Goal: Transaction & Acquisition: Obtain resource

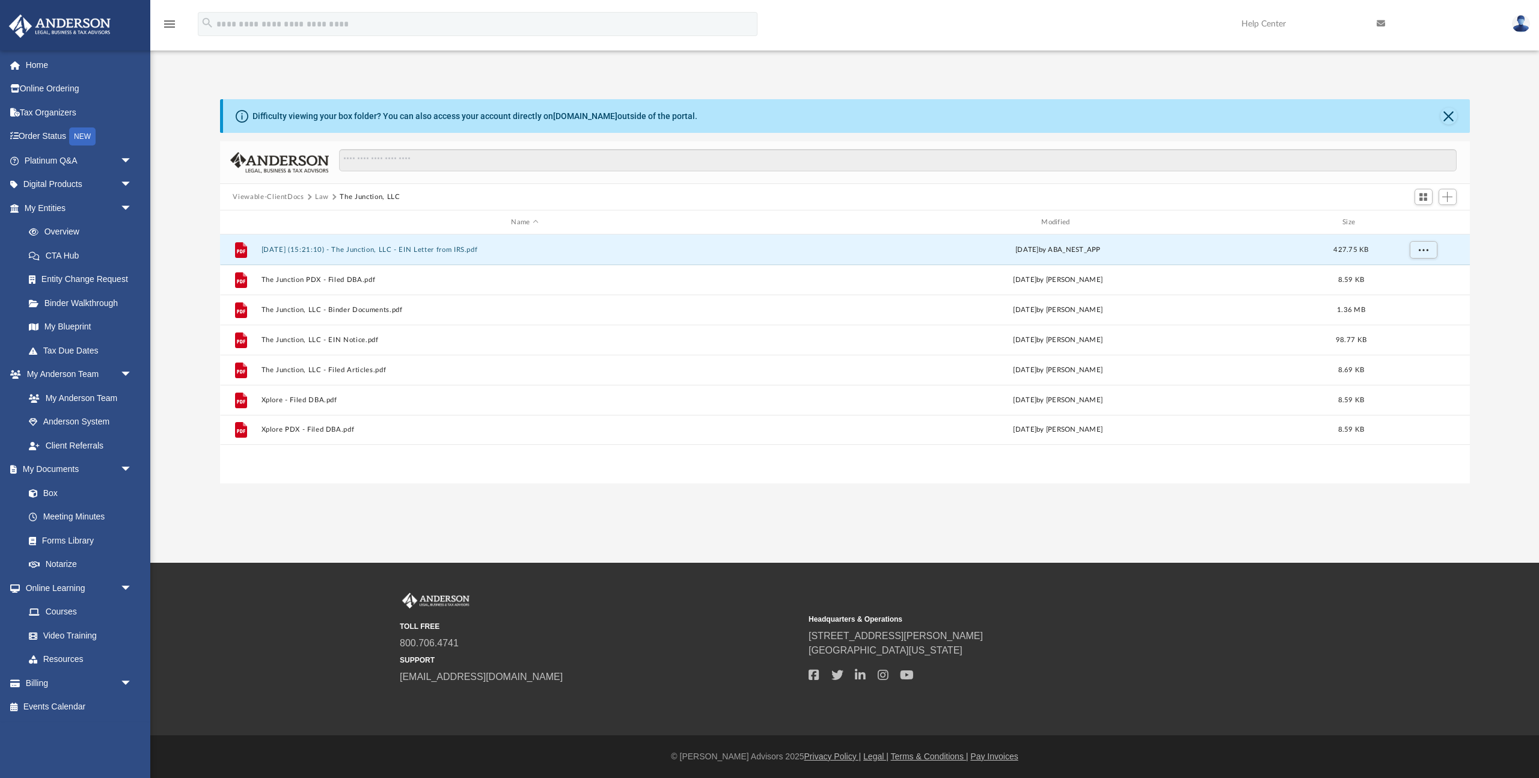
scroll to position [274, 1250]
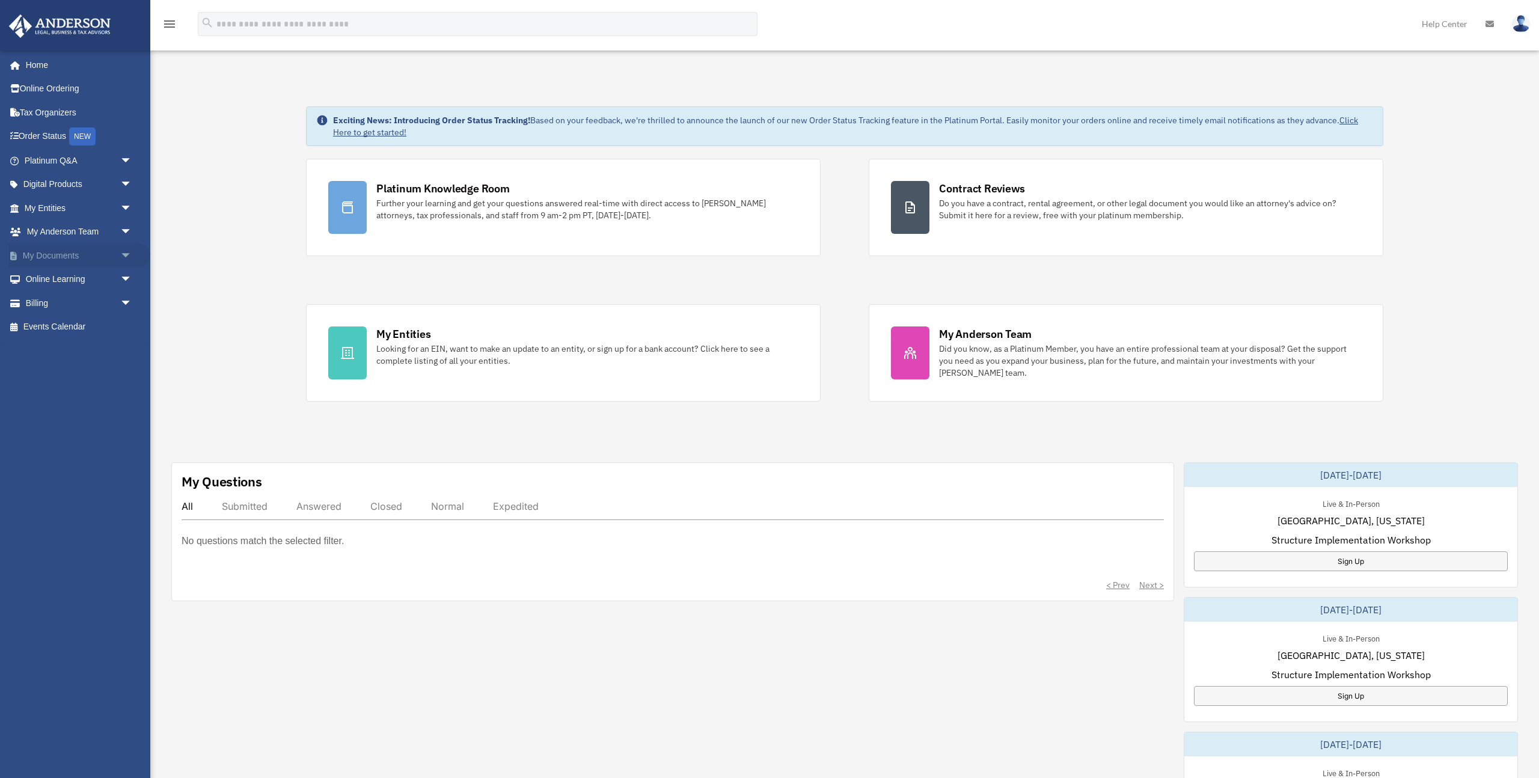
click at [127, 257] on span "arrow_drop_down" at bounding box center [132, 255] width 24 height 25
click at [72, 283] on link "Box" at bounding box center [83, 280] width 133 height 24
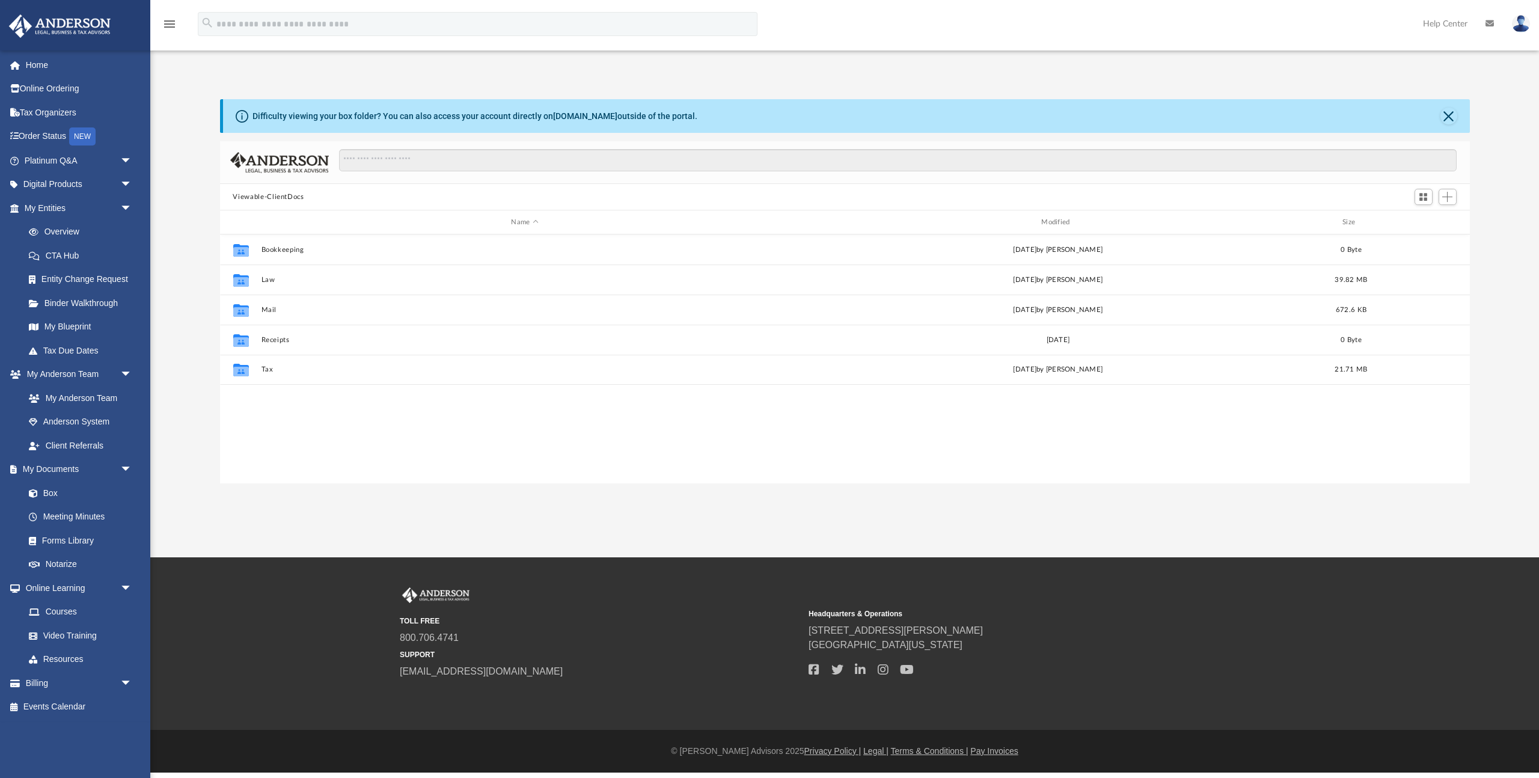
scroll to position [274, 1250]
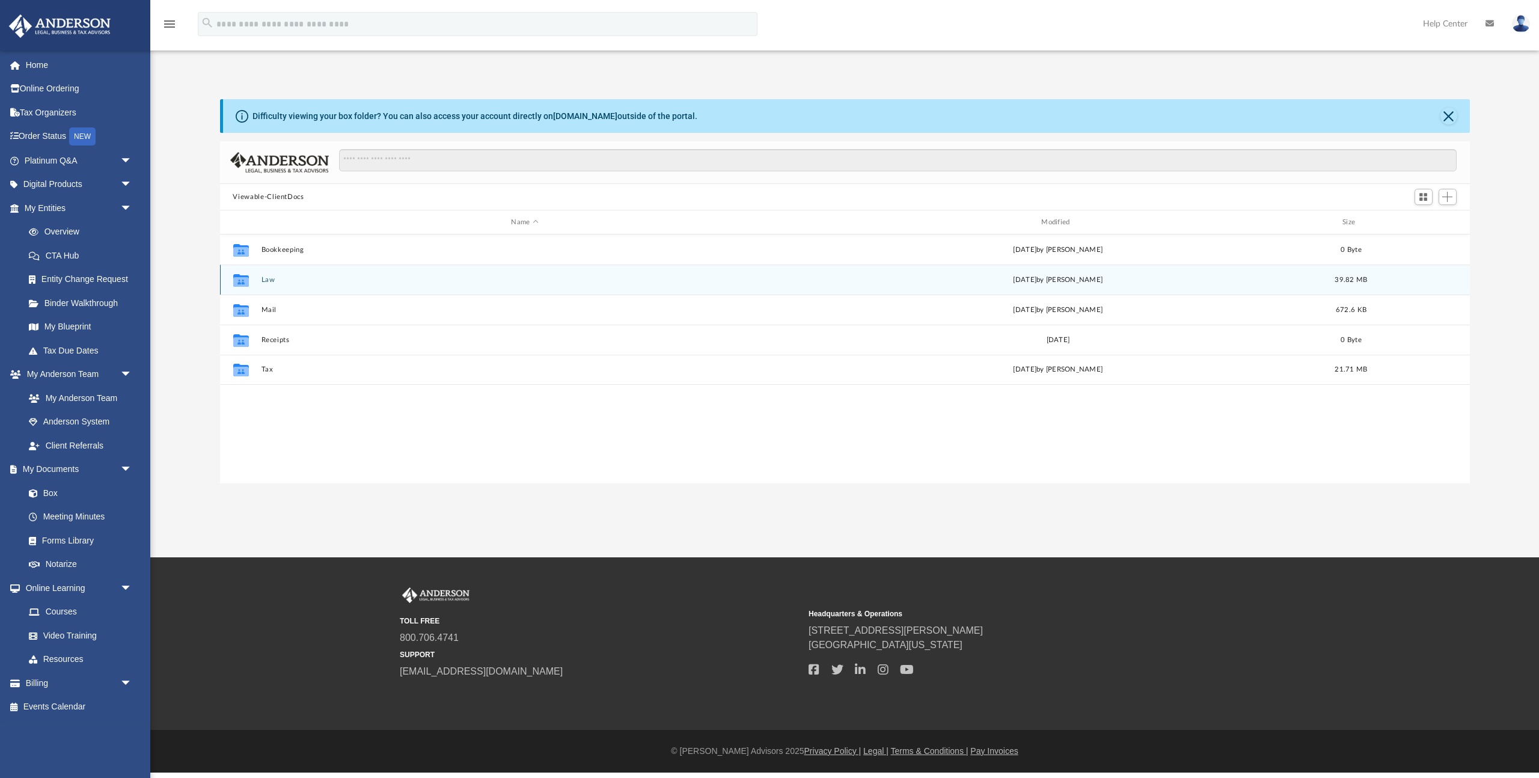
click at [267, 281] on button "Law" at bounding box center [525, 280] width 528 height 8
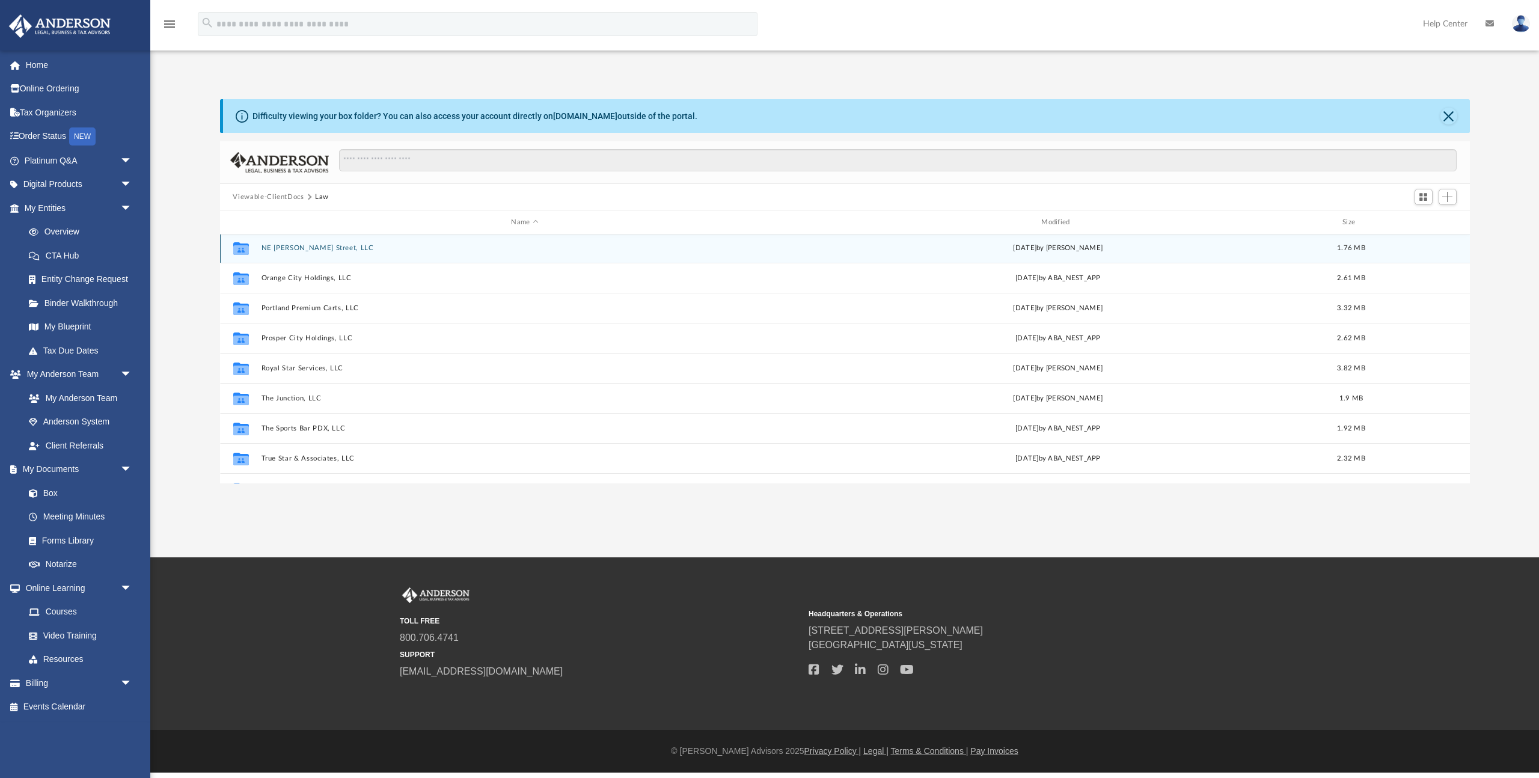
scroll to position [124, 0]
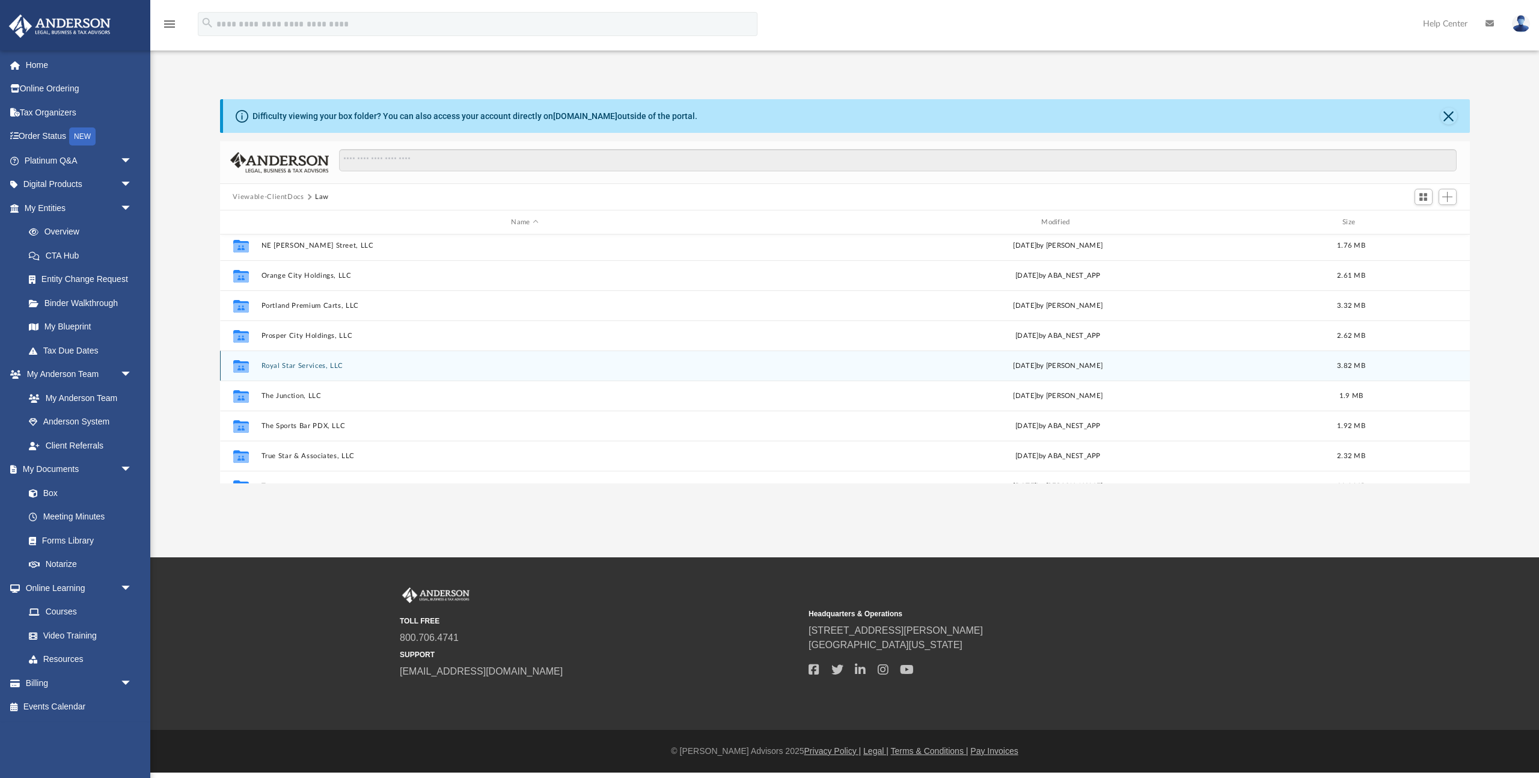
click at [305, 362] on button "Royal Star Services, LLC" at bounding box center [525, 366] width 528 height 8
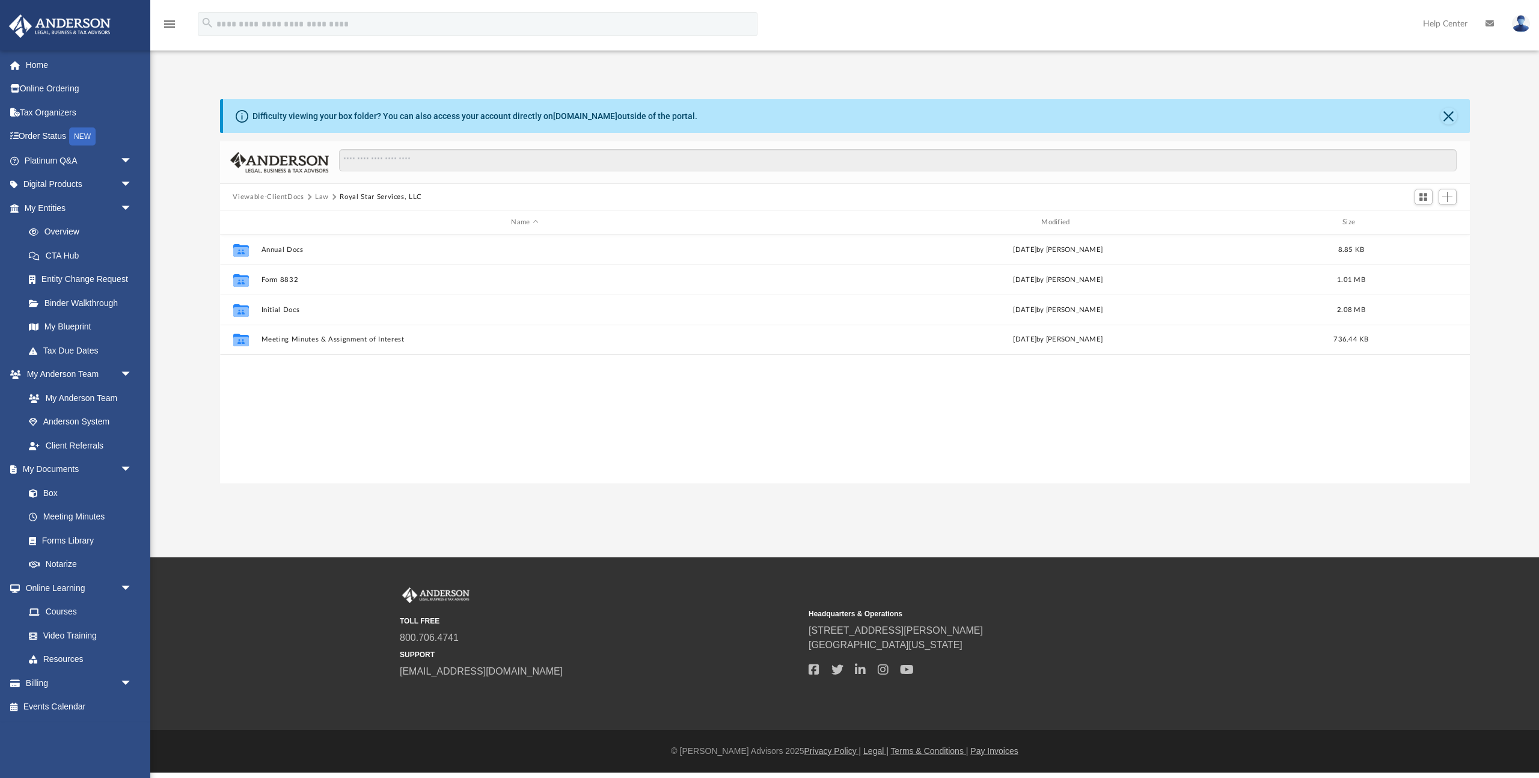
scroll to position [0, 0]
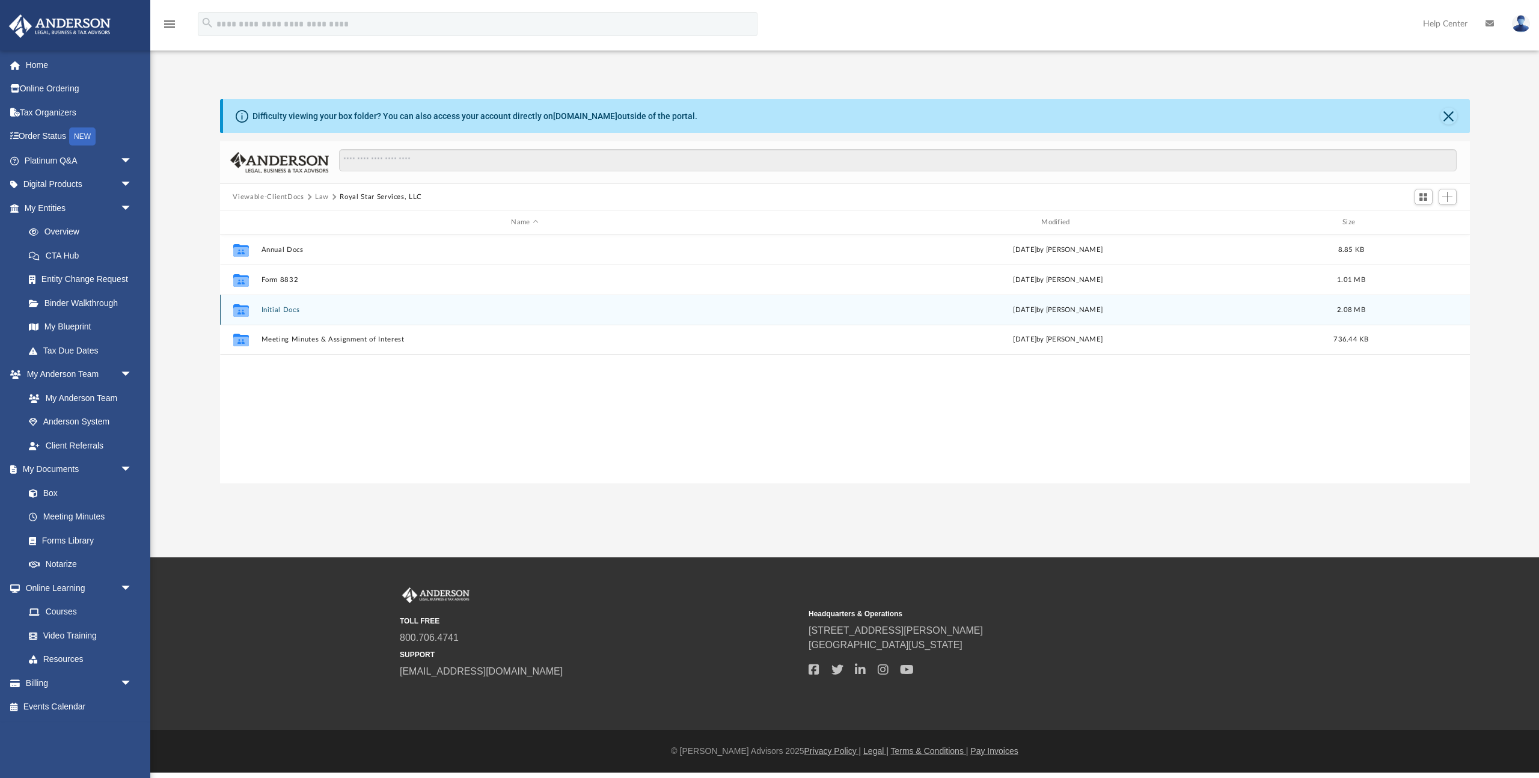
click at [282, 311] on button "Initial Docs" at bounding box center [525, 310] width 528 height 8
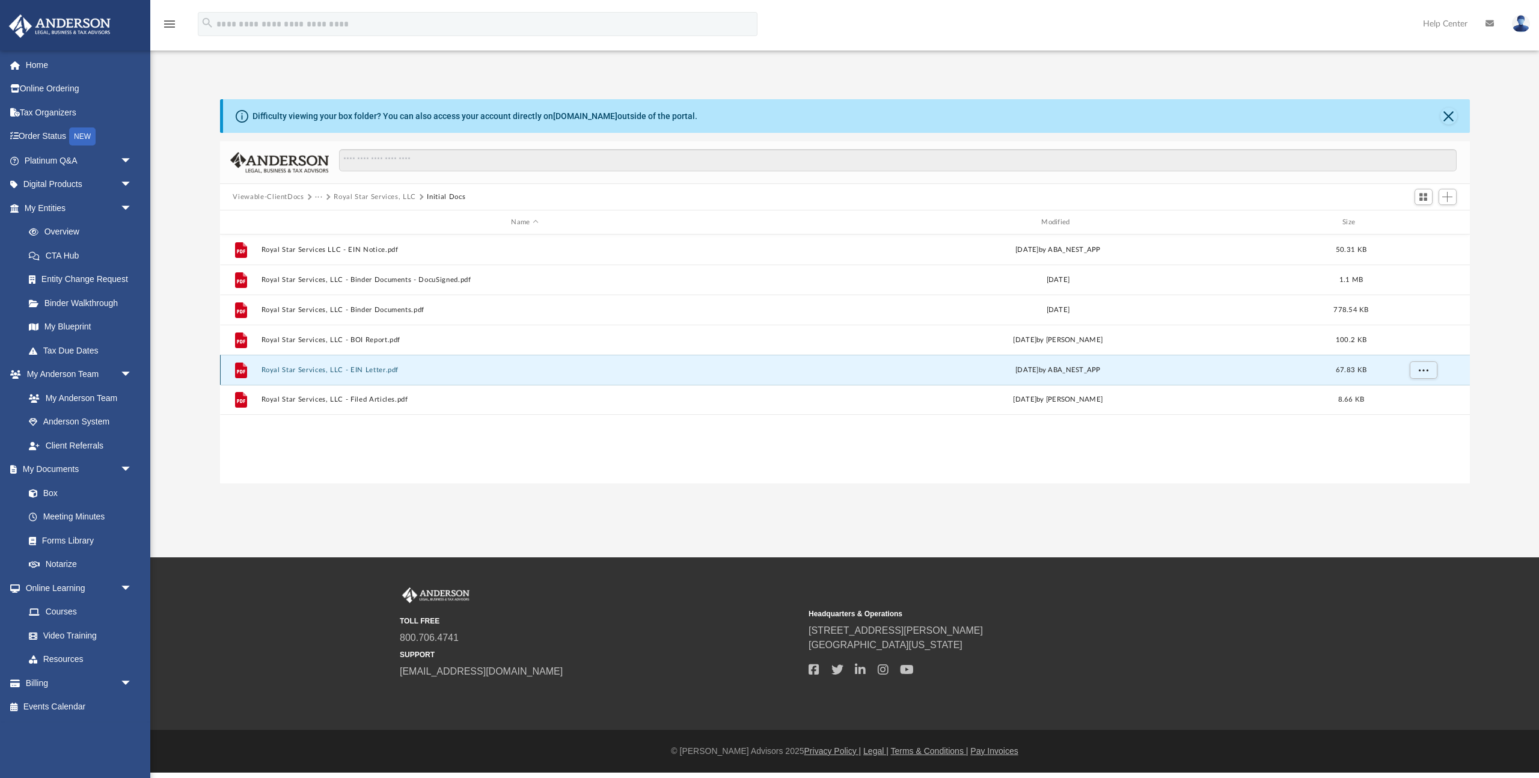
click at [361, 370] on button "Royal Star Services, LLC - EIN Letter.pdf" at bounding box center [525, 370] width 528 height 8
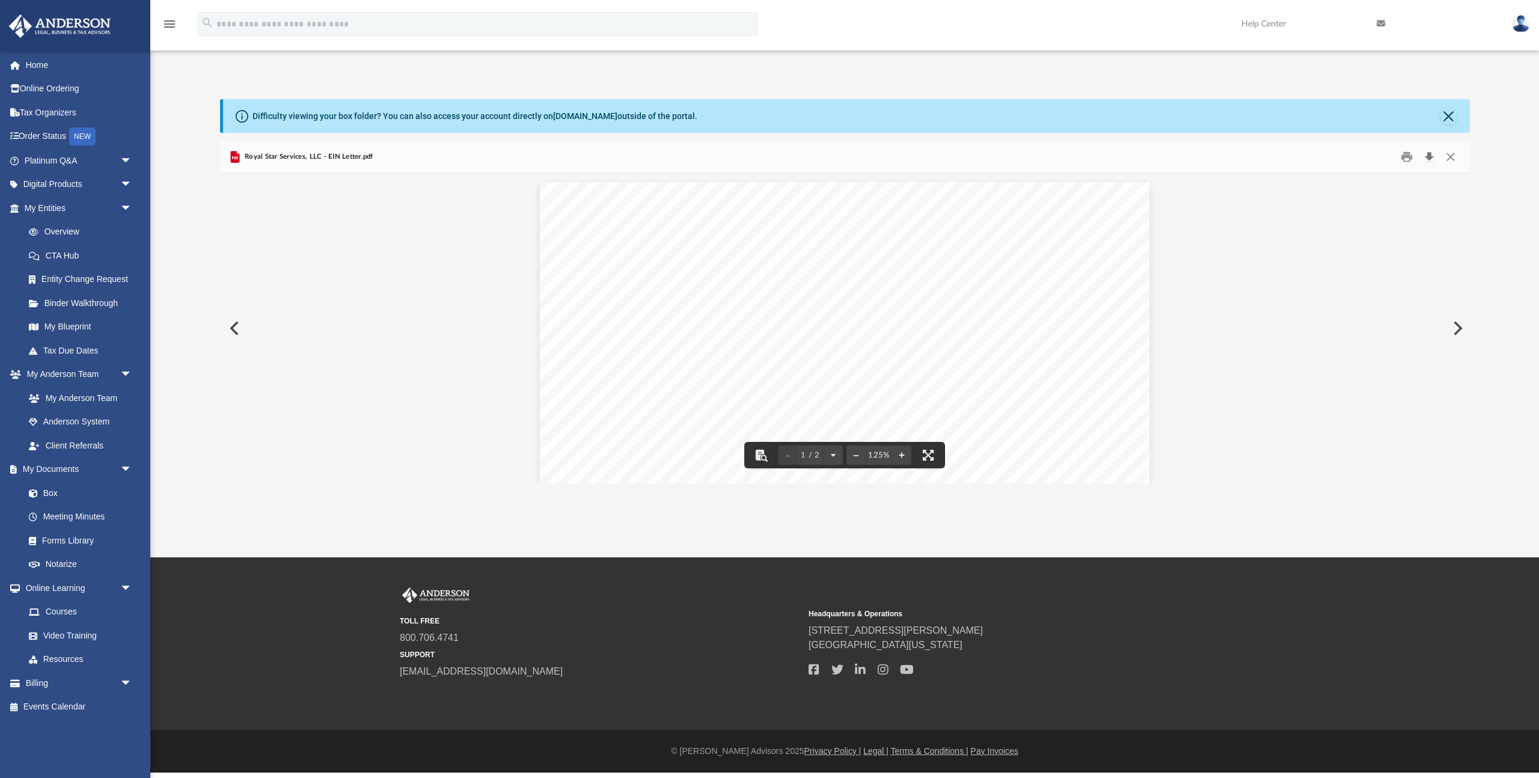
click at [1431, 155] on button "Download" at bounding box center [1430, 157] width 22 height 19
click at [1452, 157] on button "Close" at bounding box center [1451, 157] width 22 height 19
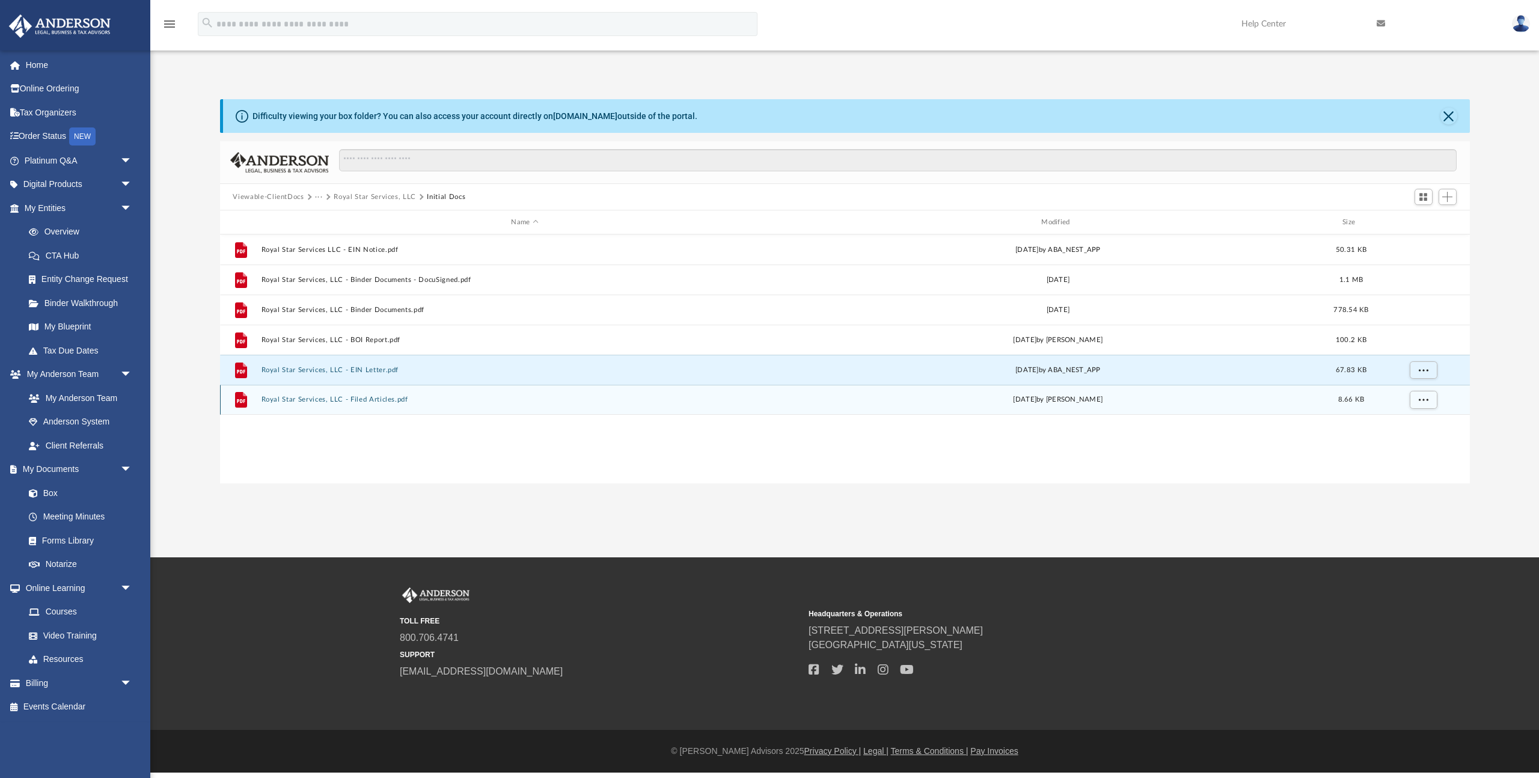
click at [370, 399] on button "Royal Star Services, LLC - Filed Articles.pdf" at bounding box center [525, 400] width 528 height 8
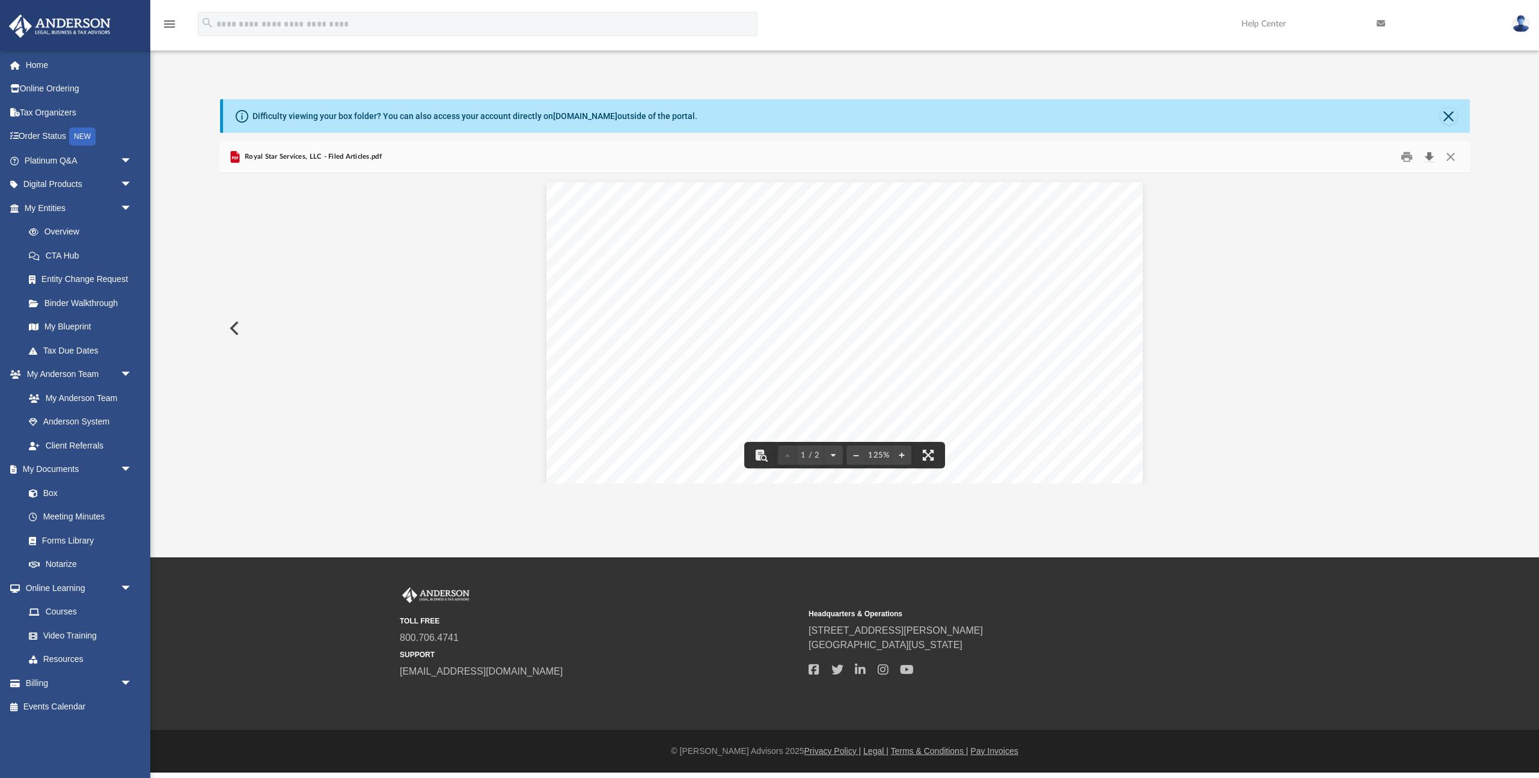
click at [1428, 156] on button "Download" at bounding box center [1430, 157] width 22 height 19
click at [1453, 157] on button "Close" at bounding box center [1451, 157] width 22 height 19
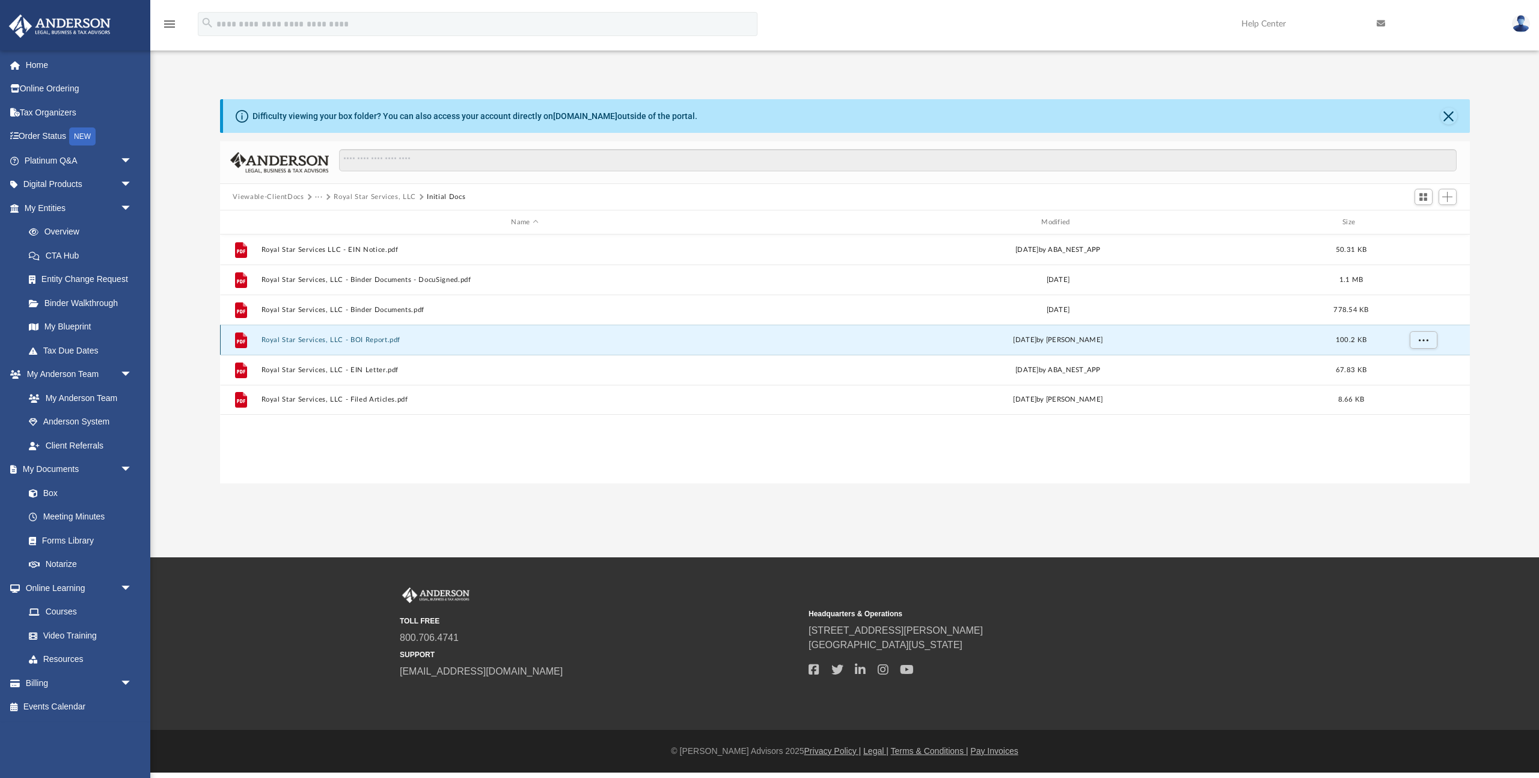
click at [380, 341] on button "Royal Star Services, LLC - BOI Report.pdf" at bounding box center [525, 340] width 528 height 8
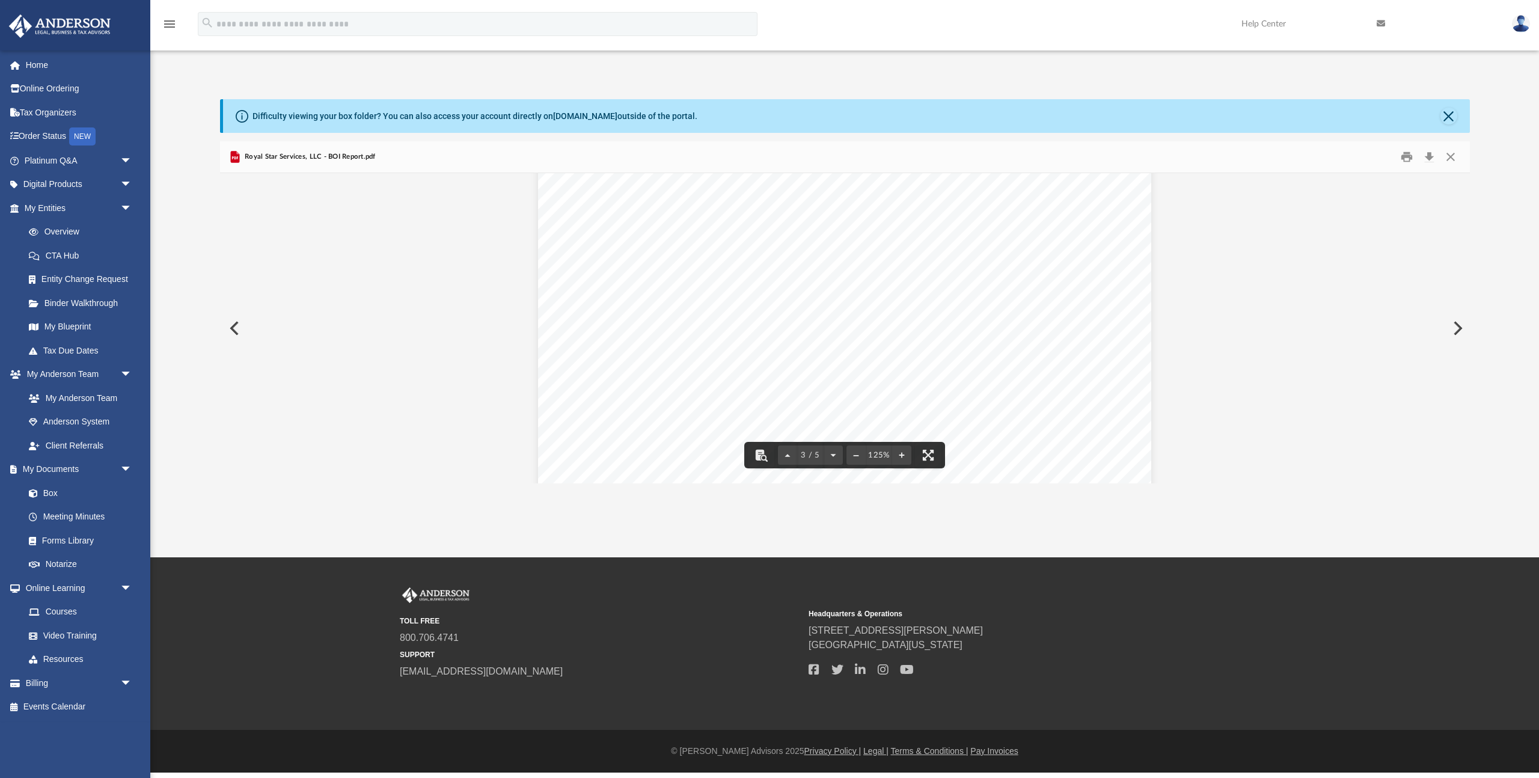
scroll to position [1855, 0]
click at [1453, 159] on button "Close" at bounding box center [1451, 157] width 22 height 19
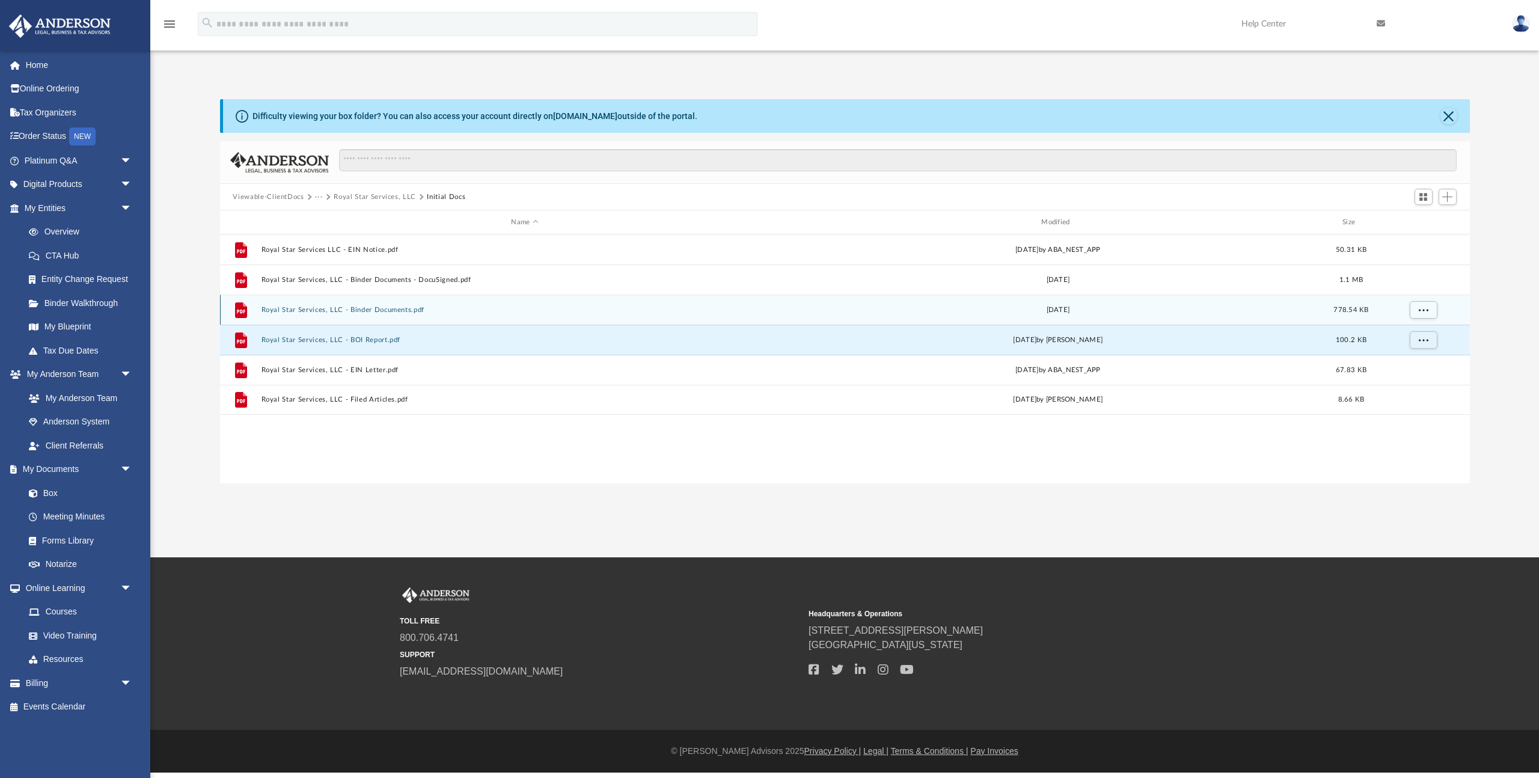
click at [387, 313] on button "Royal Star Services, LLC - Binder Documents.pdf" at bounding box center [525, 310] width 528 height 8
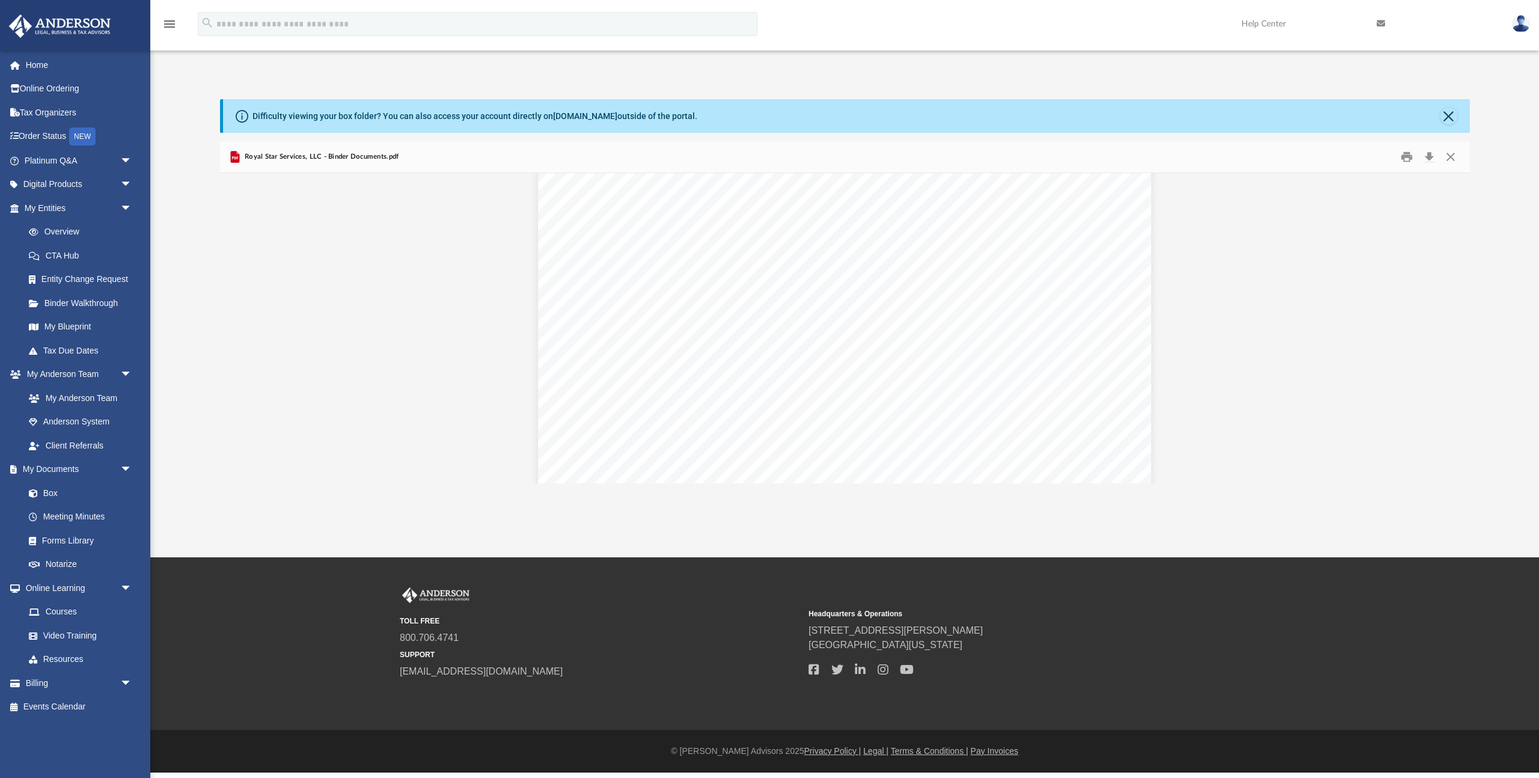
scroll to position [16469, 0]
click at [1453, 161] on button "Close" at bounding box center [1451, 157] width 22 height 19
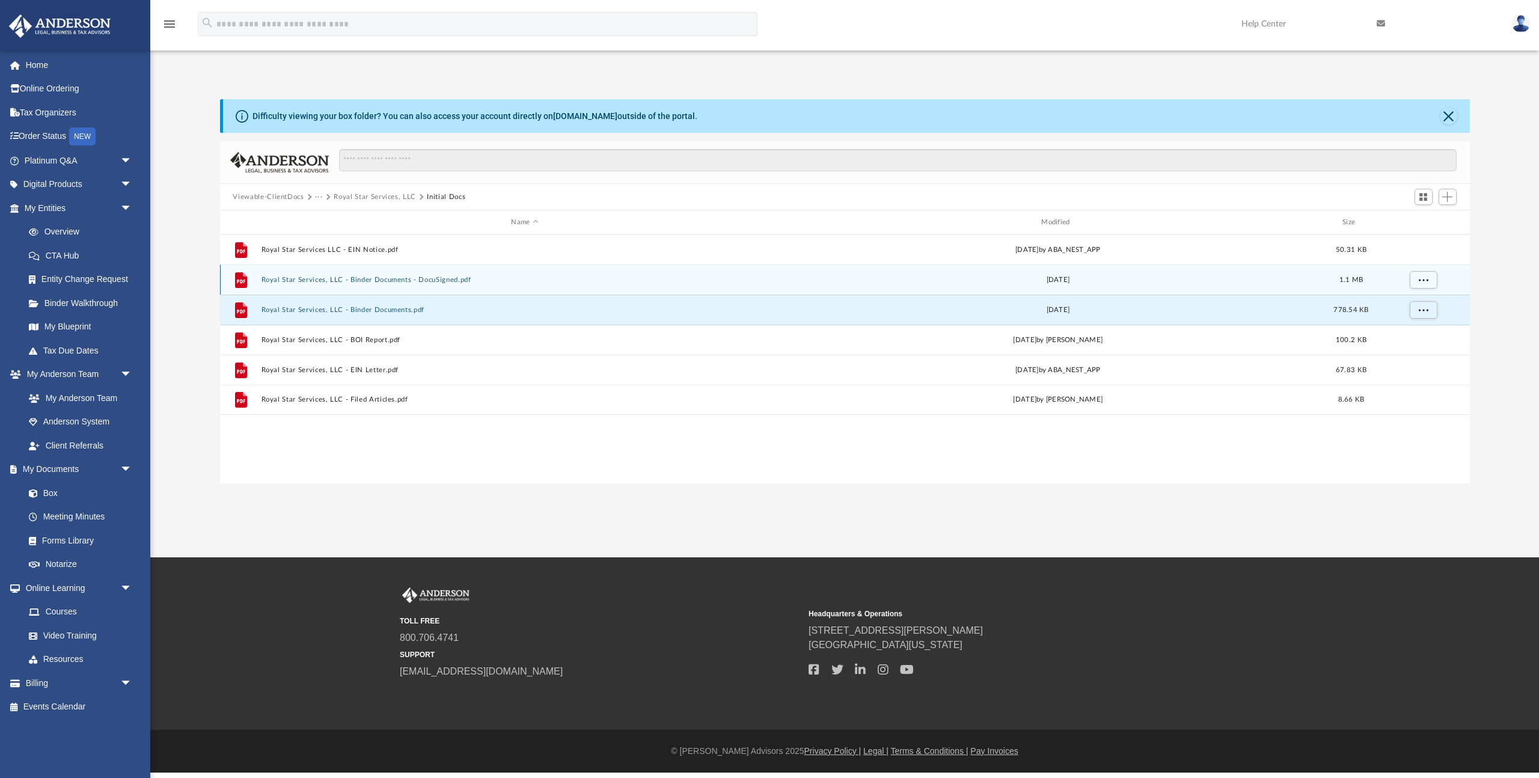
click at [429, 281] on button "Royal Star Services, LLC - Binder Documents - DocuSigned.pdf" at bounding box center [525, 280] width 528 height 8
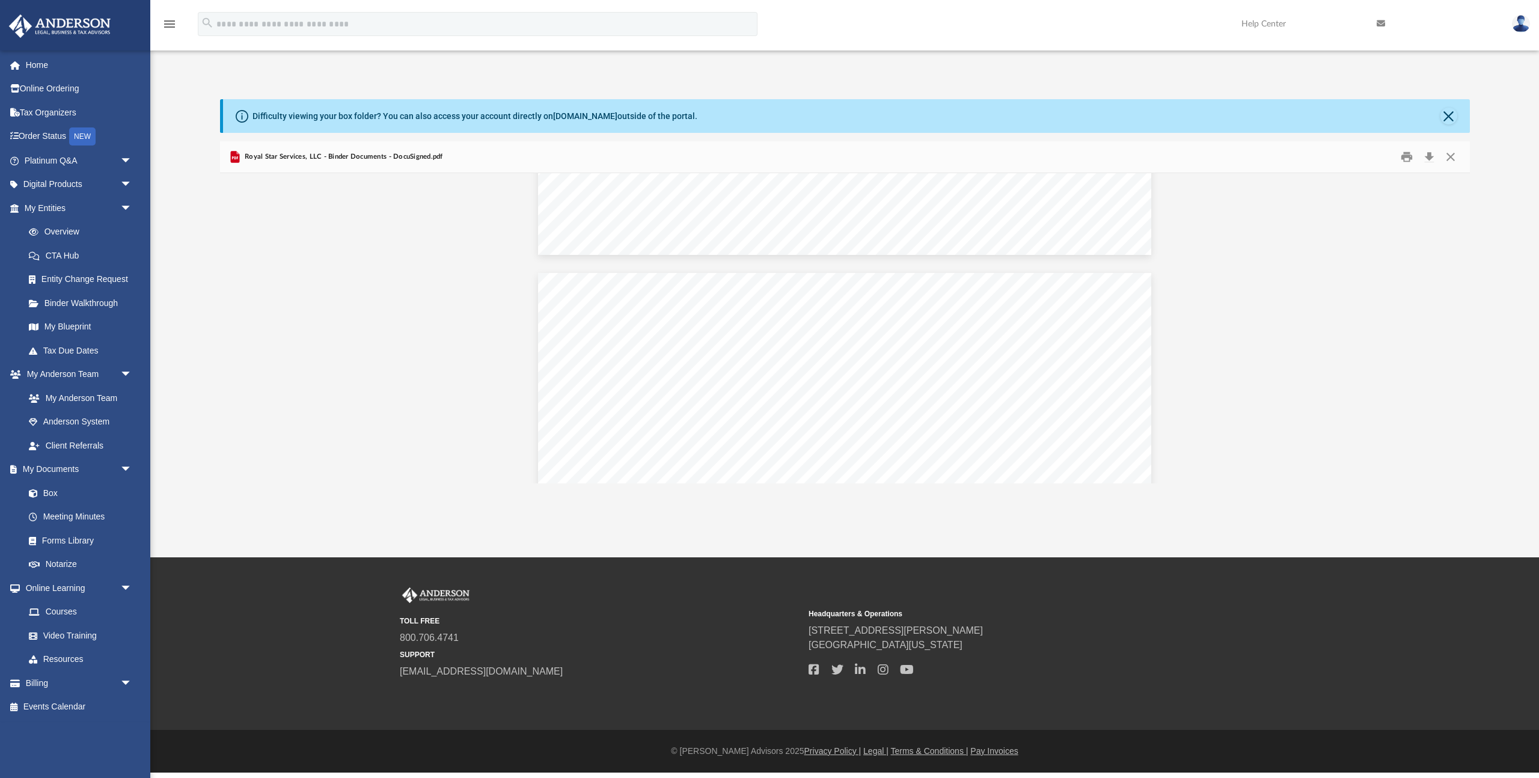
scroll to position [6587, 0]
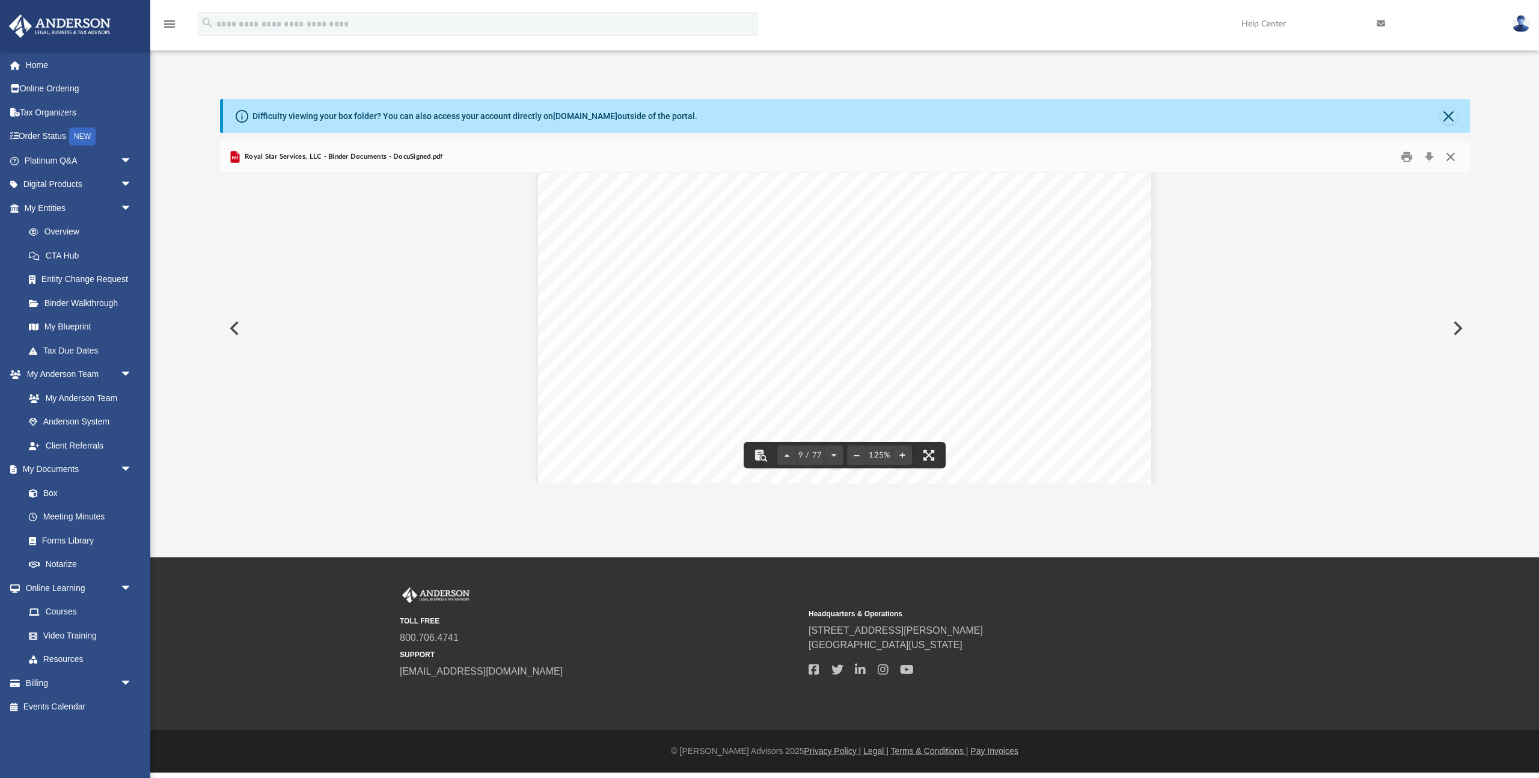
click at [1457, 159] on button "Close" at bounding box center [1451, 157] width 22 height 19
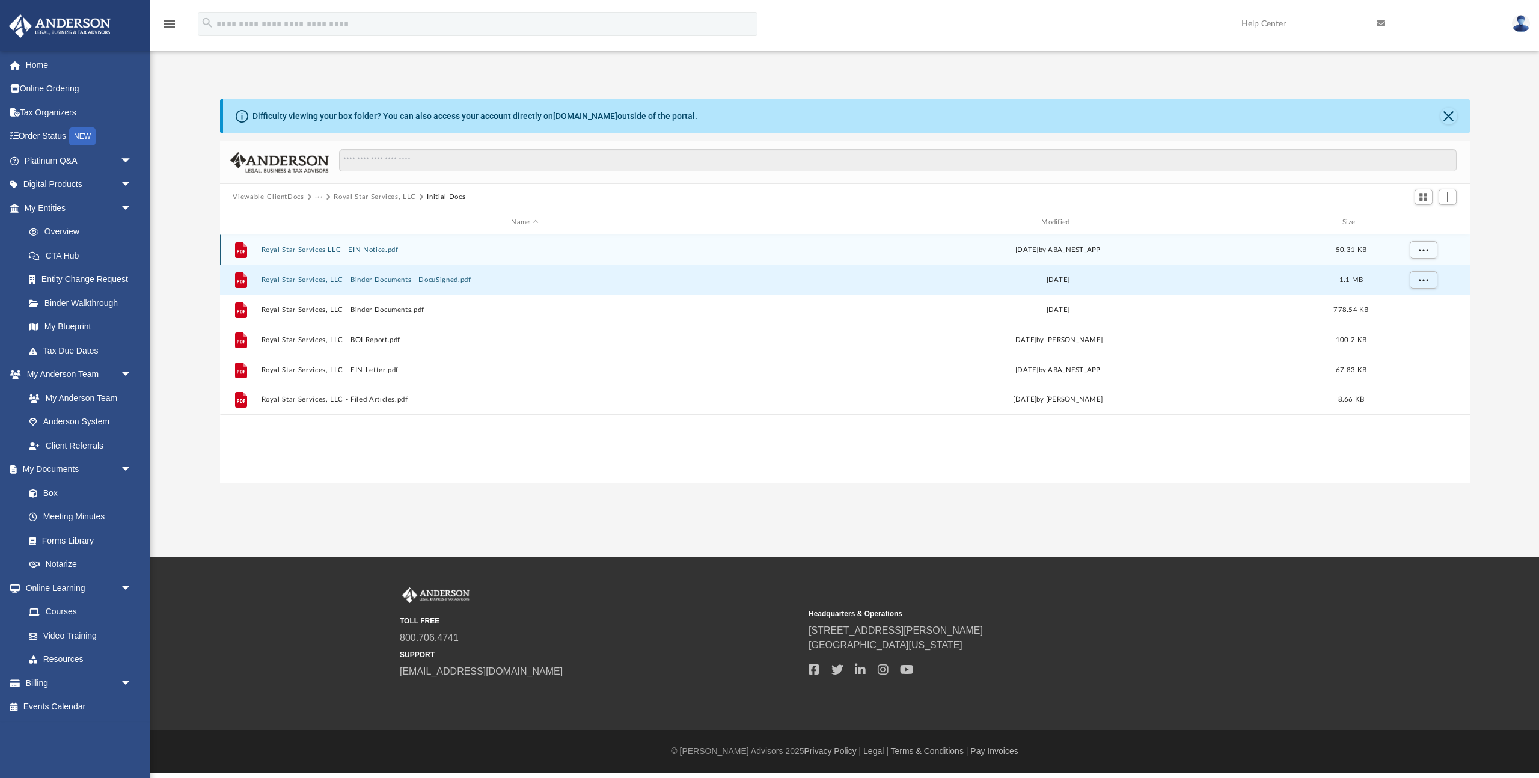
click at [355, 249] on button "Royal Star Services LLC - EIN Notice.pdf" at bounding box center [525, 250] width 528 height 8
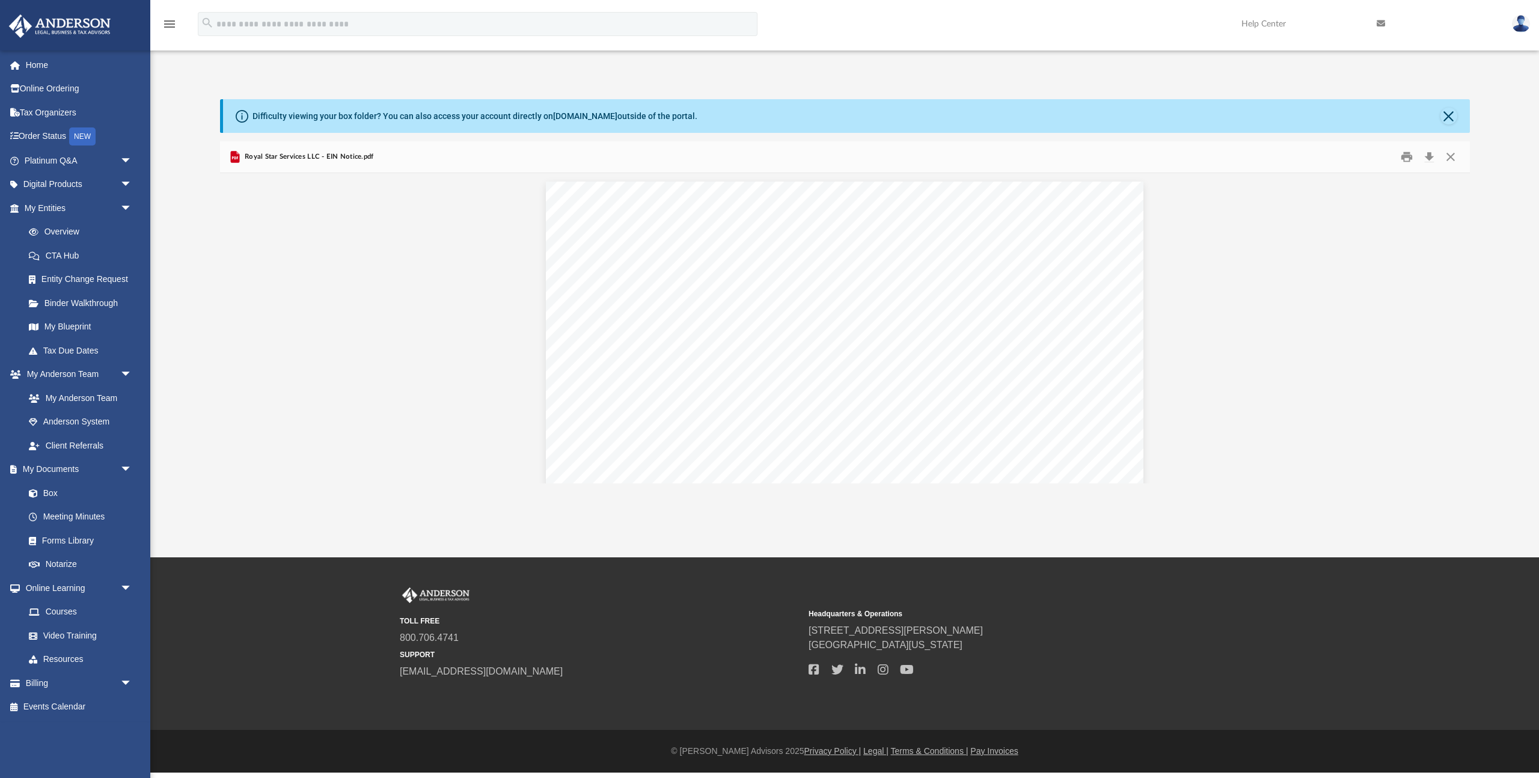
scroll to position [0, 0]
click at [1452, 153] on button "Close" at bounding box center [1451, 157] width 22 height 19
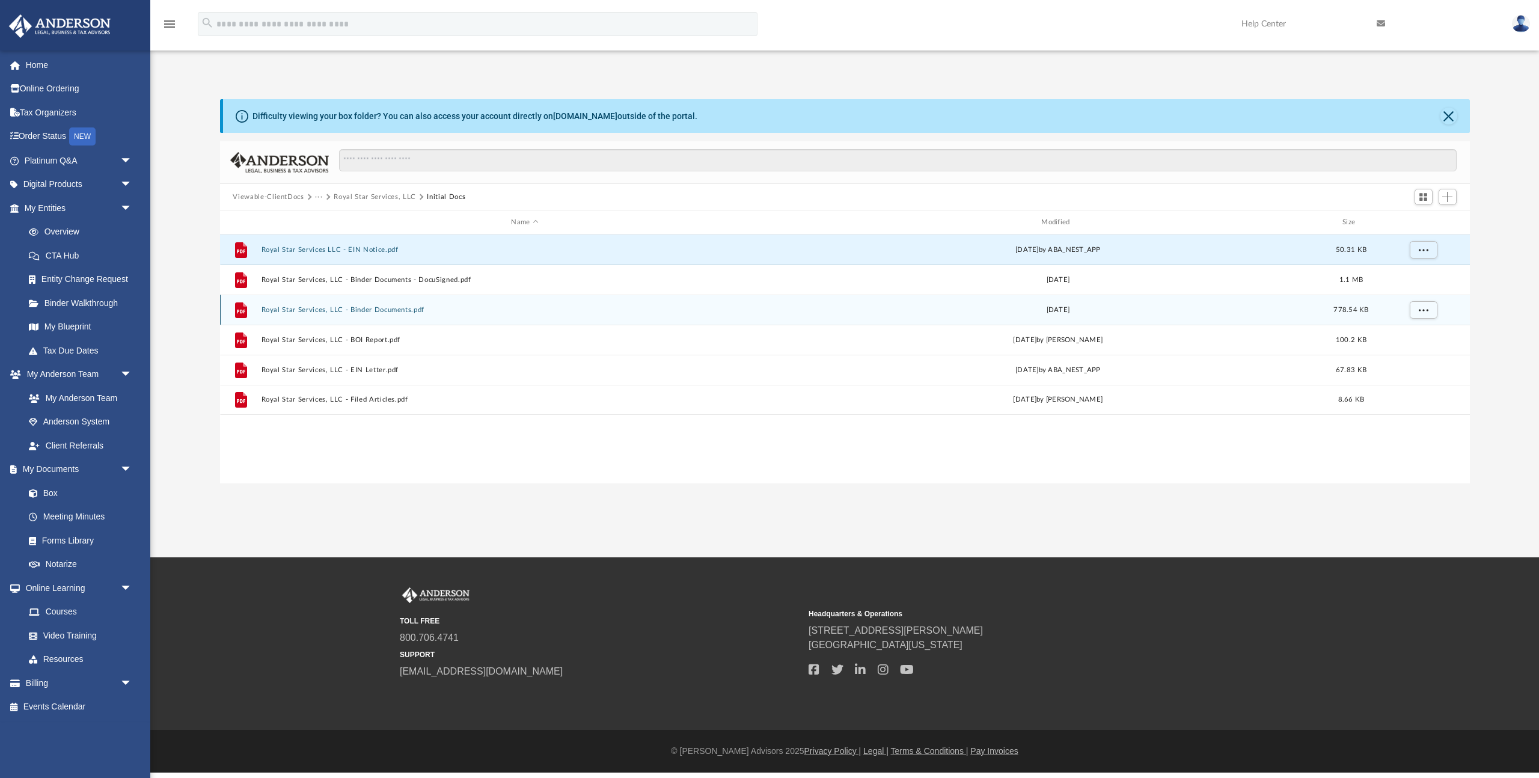
click at [403, 308] on button "Royal Star Services, LLC - Binder Documents.pdf" at bounding box center [525, 310] width 528 height 8
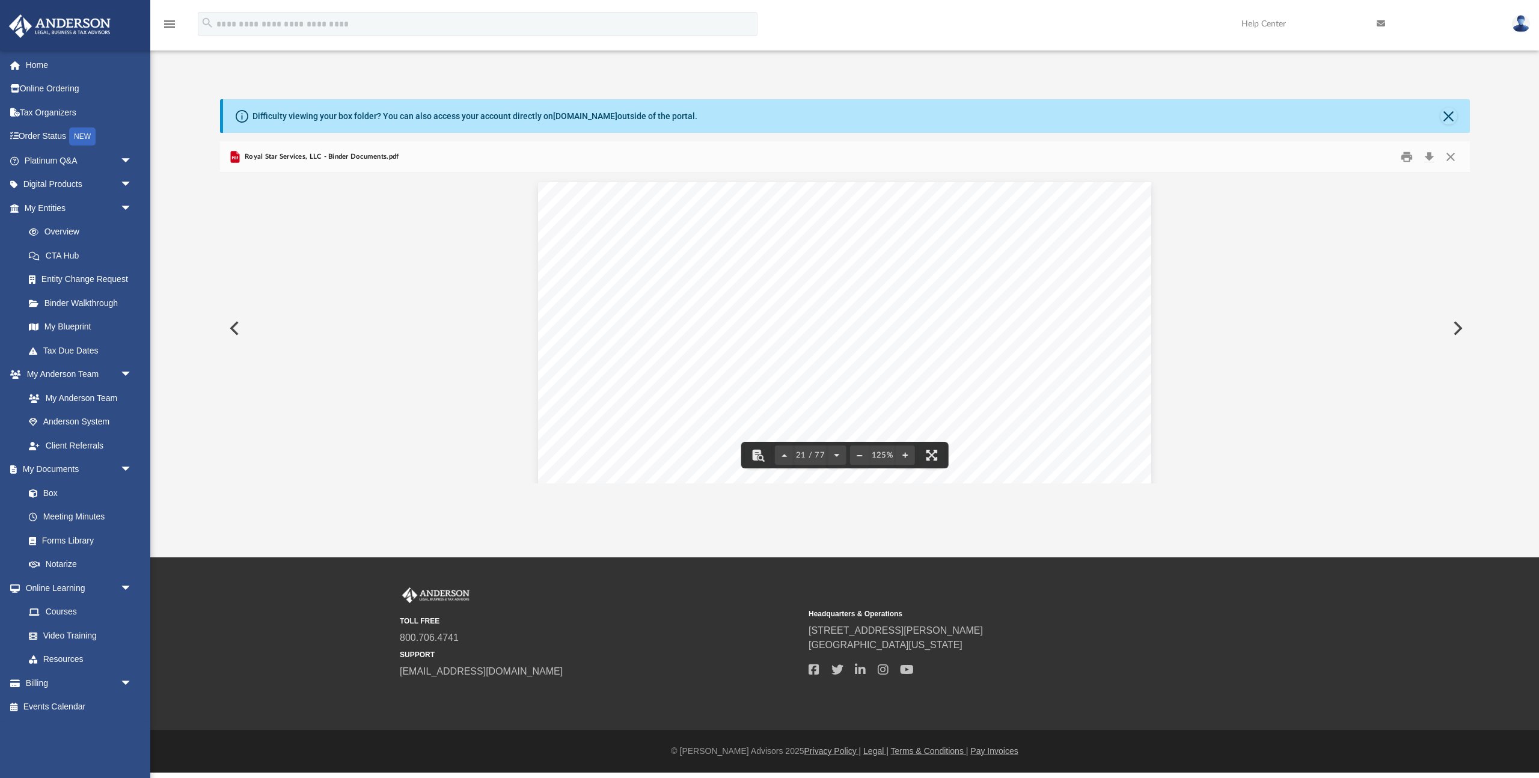
scroll to position [16230, 0]
click at [1457, 159] on button "Close" at bounding box center [1451, 157] width 22 height 19
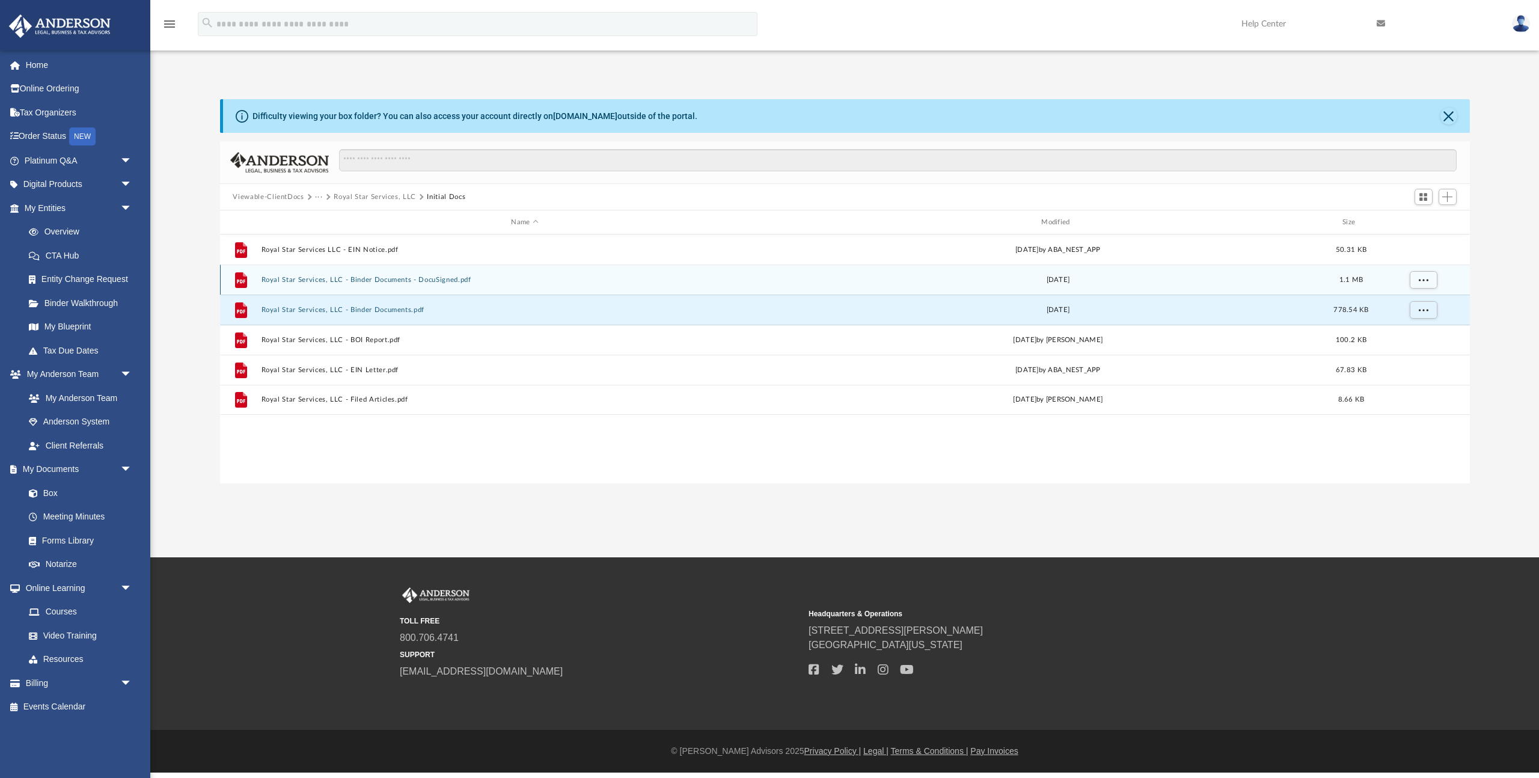
click at [426, 281] on button "Royal Star Services, LLC - Binder Documents - DocuSigned.pdf" at bounding box center [525, 280] width 528 height 8
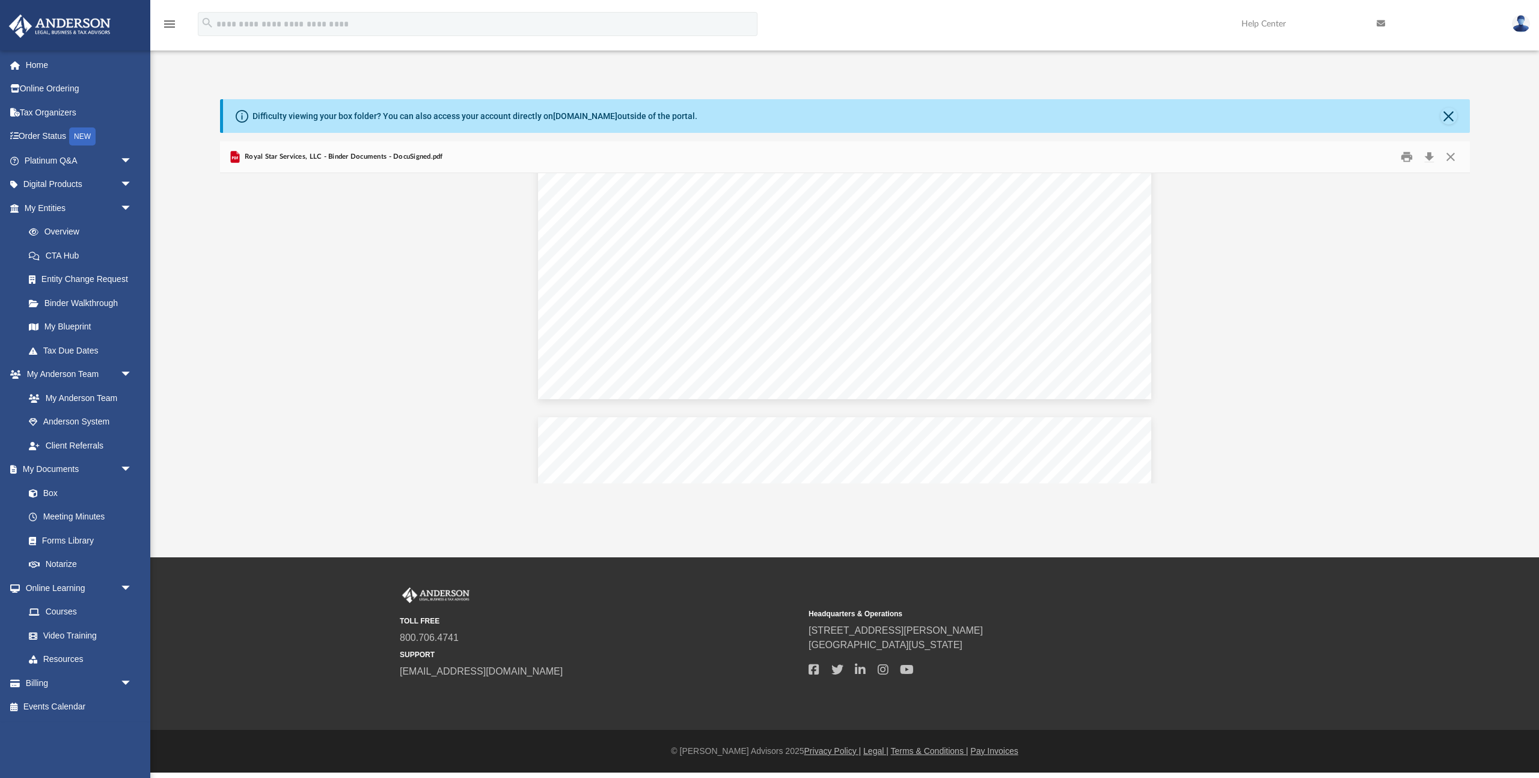
scroll to position [16040, 0]
click at [1430, 157] on button "Download" at bounding box center [1430, 157] width 22 height 19
